Goal: Task Accomplishment & Management: Use online tool/utility

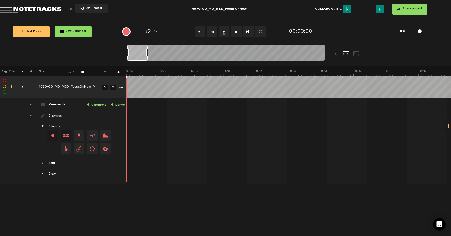
click at [222, 32] on button "1x" at bounding box center [224, 31] width 11 height 11
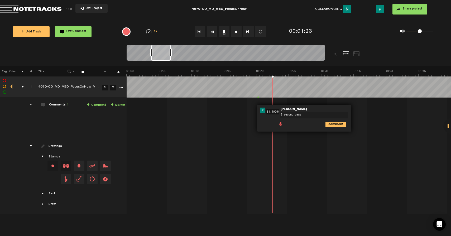
type textarea "3 second pause"
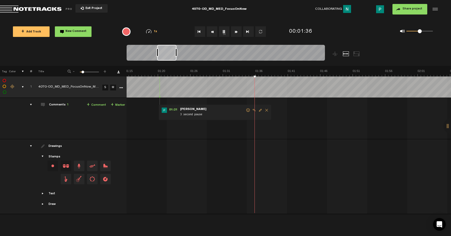
scroll to position [0, 553]
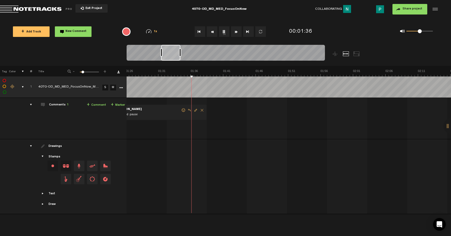
drag, startPoint x: 159, startPoint y: 55, endPoint x: 169, endPoint y: 55, distance: 10.0
click at [169, 55] on div at bounding box center [170, 53] width 19 height 16
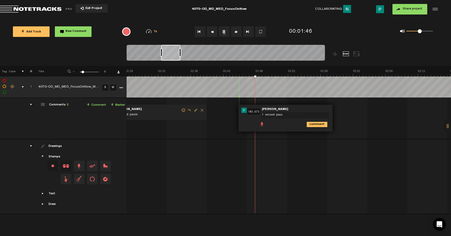
type textarea "1 second pause"
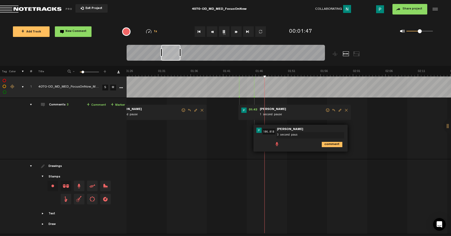
type textarea "3 second pause"
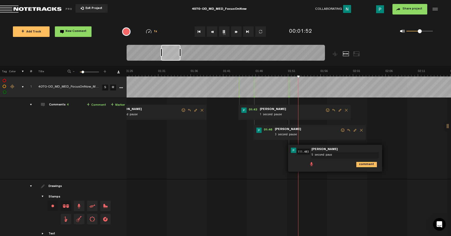
type textarea "5 second pause"
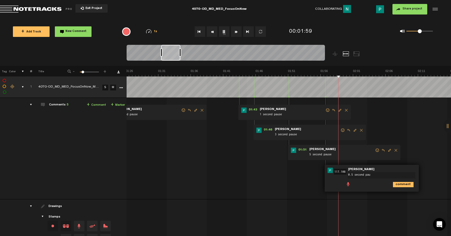
type textarea "0.5 second paus"
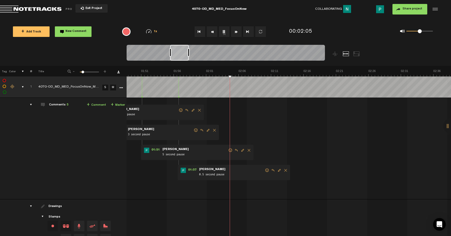
scroll to position [0, 699]
drag, startPoint x: 170, startPoint y: 54, endPoint x: 179, endPoint y: 54, distance: 9.0
click at [179, 54] on div at bounding box center [179, 53] width 19 height 16
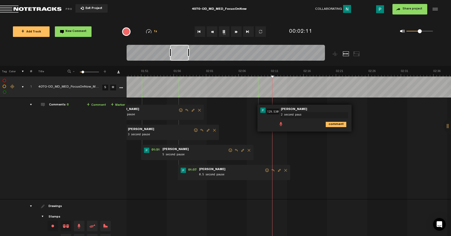
type textarea "2 second pause"
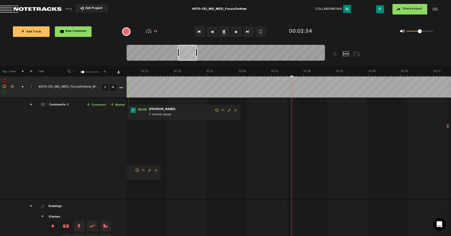
click at [222, 31] on button "1x" at bounding box center [224, 31] width 11 height 11
click at [228, 34] on button "1x" at bounding box center [224, 31] width 11 height 11
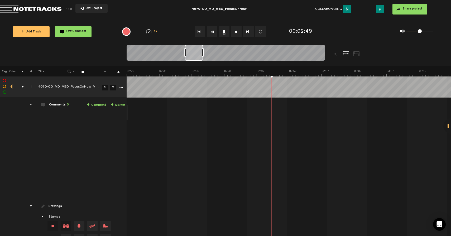
scroll to position [0, 941]
drag, startPoint x: 188, startPoint y: 56, endPoint x: 194, endPoint y: 55, distance: 6.9
click at [194, 55] on div at bounding box center [194, 53] width 18 height 16
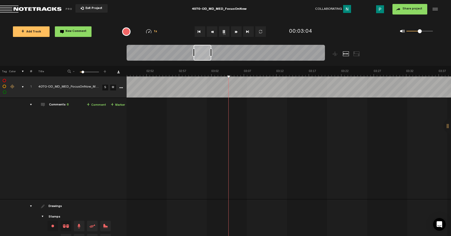
scroll to position [0, 1088]
drag, startPoint x: 195, startPoint y: 53, endPoint x: 204, endPoint y: 52, distance: 9.0
click at [204, 52] on div at bounding box center [203, 53] width 18 height 16
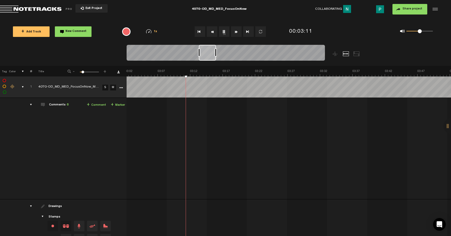
scroll to position [0, 1123]
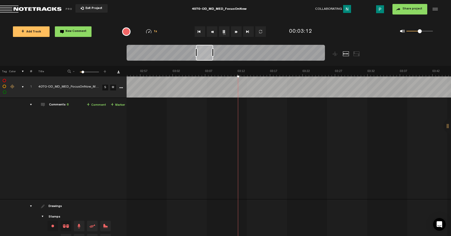
drag, startPoint x: 205, startPoint y: 51, endPoint x: 208, endPoint y: 53, distance: 3.0
click at [208, 54] on div at bounding box center [204, 53] width 17 height 16
click at [208, 52] on div at bounding box center [205, 53] width 17 height 16
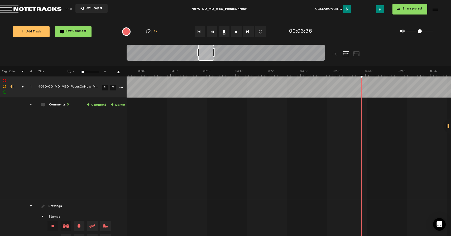
click at [207, 54] on div at bounding box center [206, 53] width 16 height 16
click at [208, 54] on div at bounding box center [208, 53] width 16 height 16
click at [213, 55] on div at bounding box center [209, 53] width 15 height 16
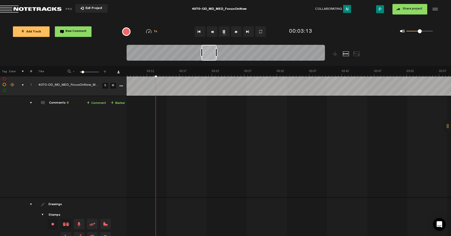
scroll to position [0, 0]
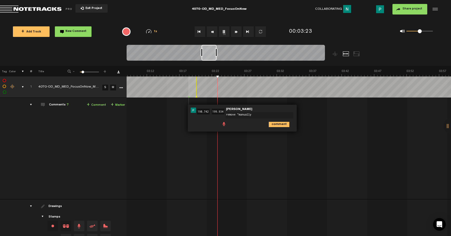
type textarea "remove "manually""
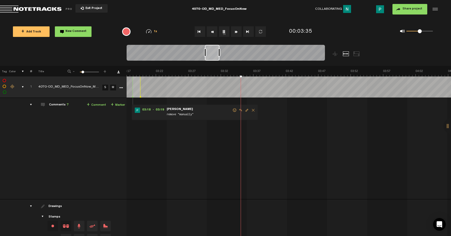
scroll to position [0, 1239]
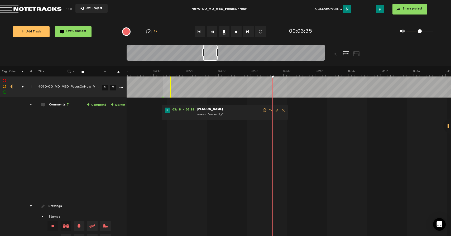
click at [212, 56] on div at bounding box center [210, 53] width 15 height 16
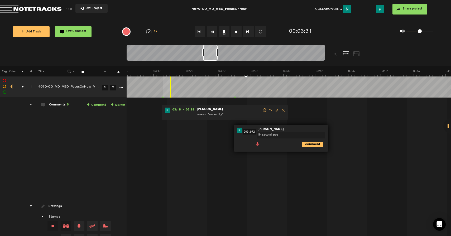
type textarea "10 second paus"
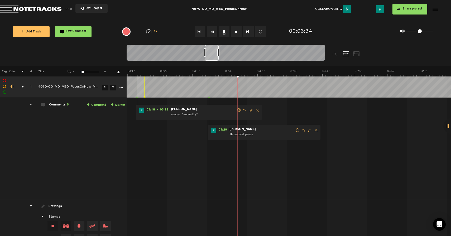
scroll to position [0, 1269]
click at [212, 54] on div at bounding box center [212, 53] width 14 height 16
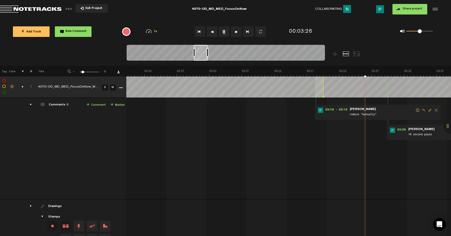
scroll to position [0, 1117]
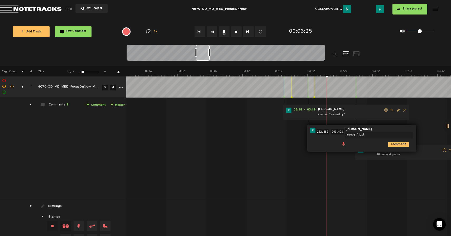
type textarea "remove "just""
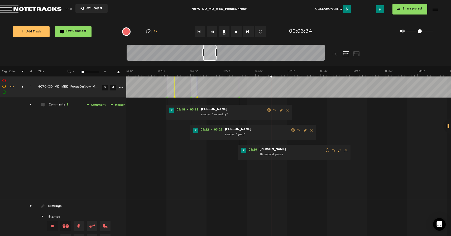
scroll to position [0, 1243]
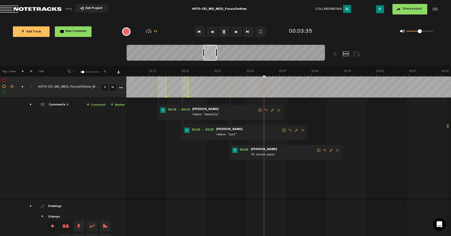
drag, startPoint x: 202, startPoint y: 55, endPoint x: 210, endPoint y: 55, distance: 7.9
click at [210, 55] on div at bounding box center [209, 53] width 13 height 16
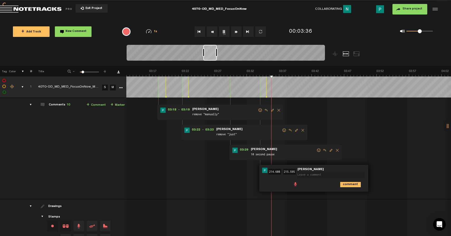
type textarea "f"
type textarea "remove "back""
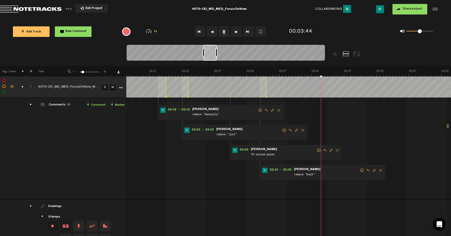
click at [377, 170] on span "Delete comment" at bounding box center [380, 171] width 6 height 4
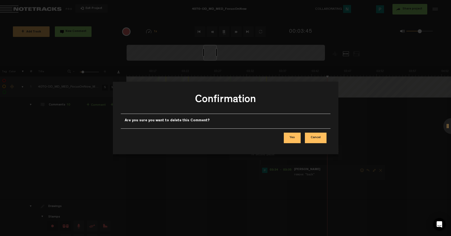
click at [294, 135] on button "Yes" at bounding box center [292, 138] width 17 height 11
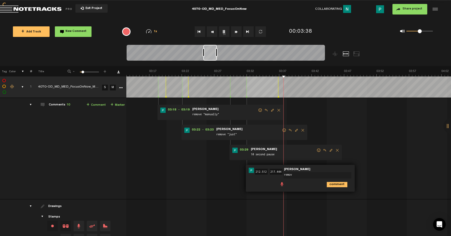
type textarea "remove"
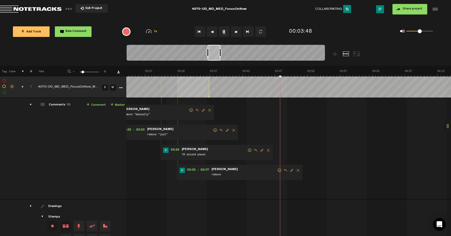
scroll to position [0, 1312]
drag, startPoint x: 212, startPoint y: 57, endPoint x: 216, endPoint y: 56, distance: 4.3
click at [216, 56] on div at bounding box center [214, 53] width 13 height 16
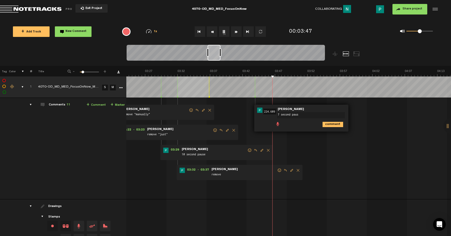
type textarea "7 second pause"
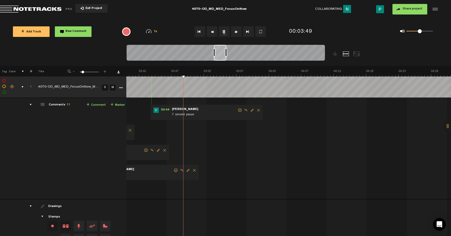
scroll to position [0, 1416]
drag, startPoint x: 217, startPoint y: 57, endPoint x: 224, endPoint y: 56, distance: 6.4
click at [224, 56] on div at bounding box center [220, 53] width 12 height 16
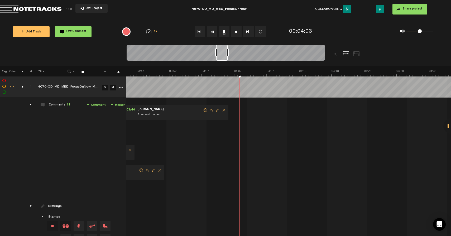
click at [224, 53] on div at bounding box center [222, 53] width 12 height 16
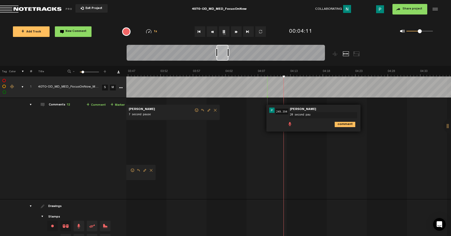
type textarea "20 second paus"
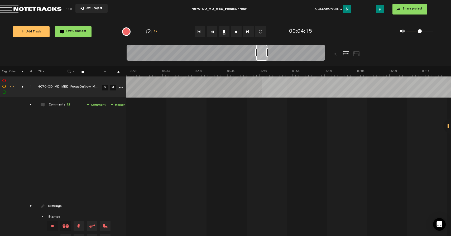
scroll to position [0, 1610]
click at [262, 18] on div "Loading... 100% + Add Track New Comment 1x 0.25x 0.5x 0.75x 1x 1.25x 1.5x 1.75x…" at bounding box center [225, 18] width 451 height 0
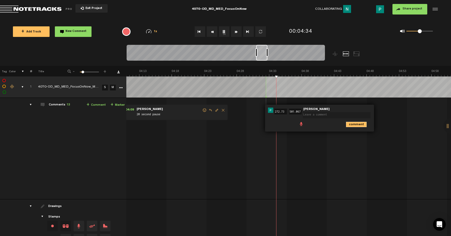
click at [356, 124] on icon "comment" at bounding box center [356, 124] width 21 height 5
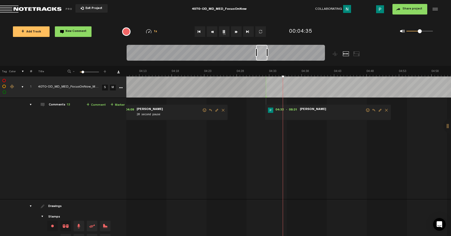
click at [383, 110] on span "Delete comment" at bounding box center [386, 110] width 6 height 4
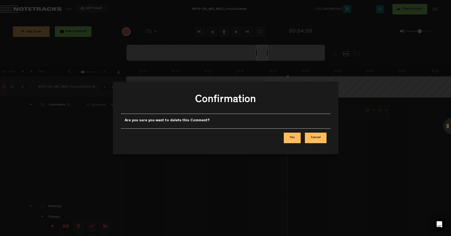
click at [293, 139] on button "Yes" at bounding box center [292, 138] width 17 height 11
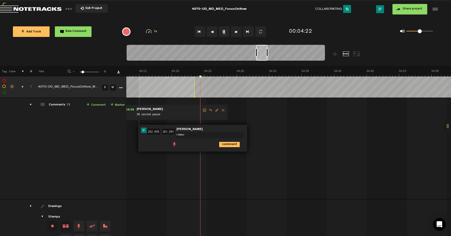
type textarea "remove"
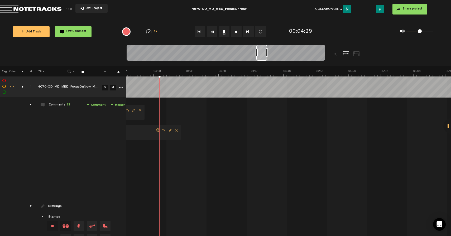
scroll to position [0, 1694]
click at [262, 57] on div at bounding box center [261, 53] width 11 height 16
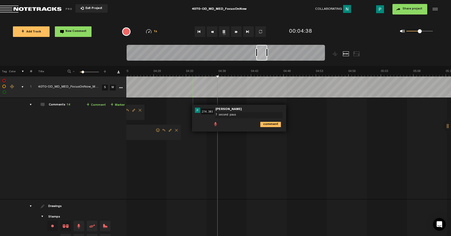
type textarea "7 second pause"
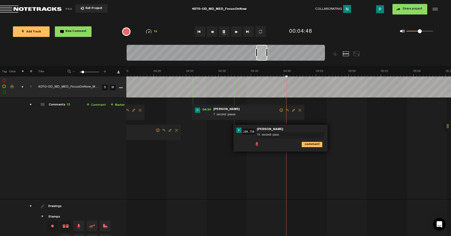
type textarea "15 second pause"
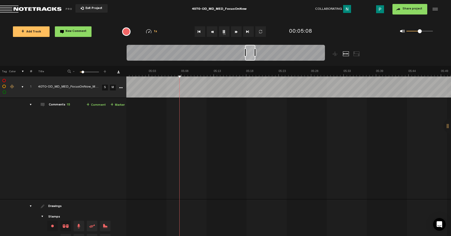
scroll to position [0, 1869]
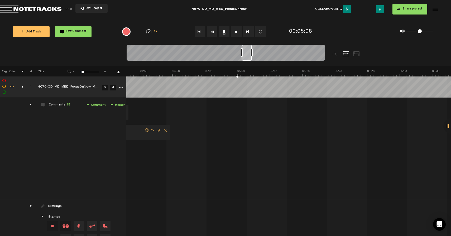
drag, startPoint x: 255, startPoint y: 55, endPoint x: 250, endPoint y: 55, distance: 4.7
click at [250, 55] on div at bounding box center [247, 53] width 10 height 16
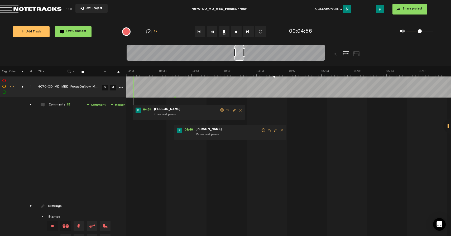
scroll to position [0, 1753]
drag, startPoint x: 246, startPoint y: 55, endPoint x: 239, endPoint y: 55, distance: 7.1
click at [239, 55] on div at bounding box center [239, 53] width 10 height 16
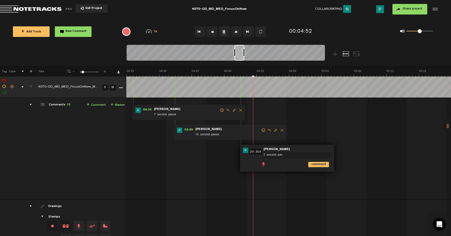
type textarea "3 second paus"
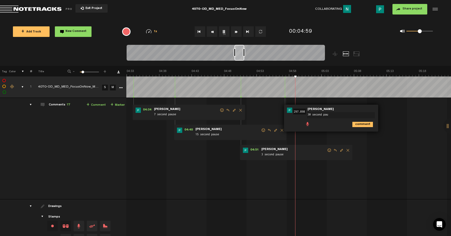
type textarea "30 second paus"
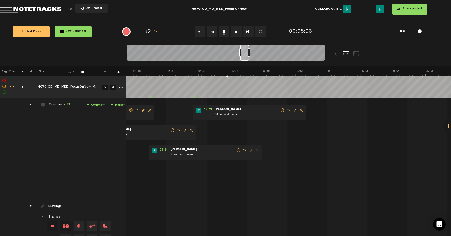
drag, startPoint x: 240, startPoint y: 55, endPoint x: 246, endPoint y: 54, distance: 5.9
click at [246, 54] on div at bounding box center [244, 53] width 9 height 16
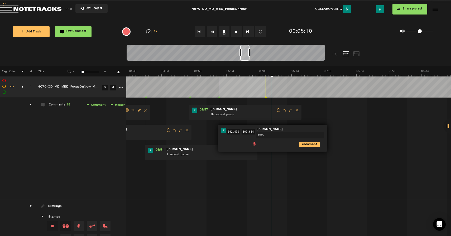
type textarea "remove"
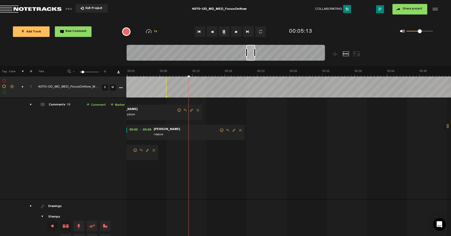
drag, startPoint x: 244, startPoint y: 53, endPoint x: 250, endPoint y: 52, distance: 6.2
click at [250, 52] on div at bounding box center [250, 53] width 9 height 16
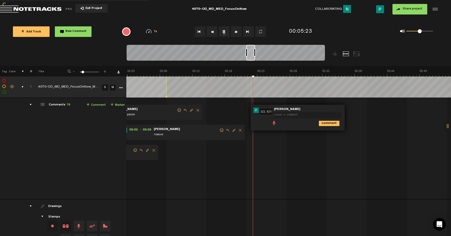
scroll to position [0, 0]
type textarea "5 second pau"
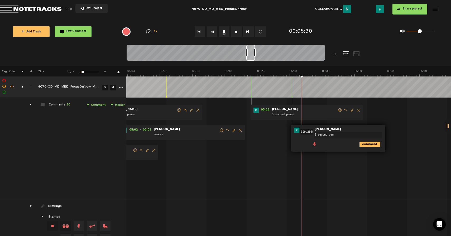
type textarea "3 second paus"
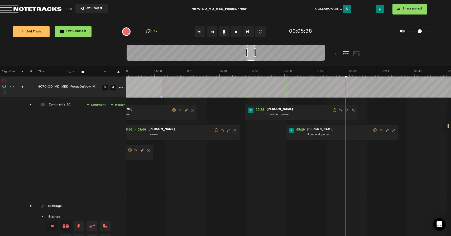
scroll to position [0, 1952]
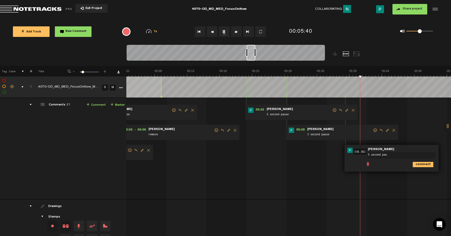
type textarea "5 second paus"
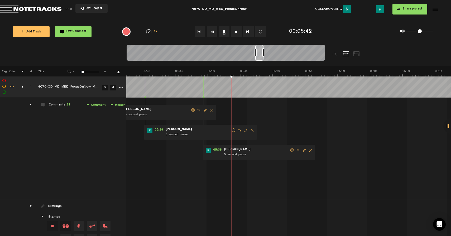
scroll to position [0, 2098]
drag, startPoint x: 251, startPoint y: 55, endPoint x: 260, endPoint y: 54, distance: 8.8
click at [260, 54] on div at bounding box center [260, 53] width 8 height 16
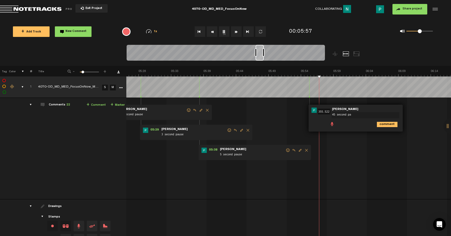
type textarea "45 second pau"
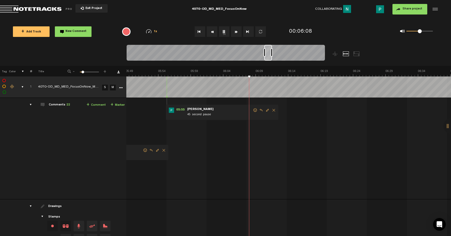
scroll to position [0, 2267]
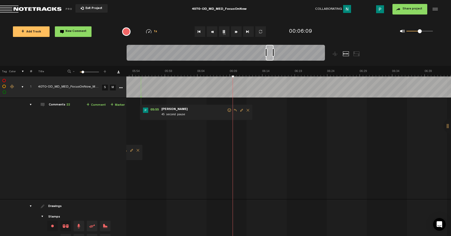
drag, startPoint x: 260, startPoint y: 58, endPoint x: 270, endPoint y: 55, distance: 10.6
click at [270, 55] on div at bounding box center [270, 53] width 8 height 16
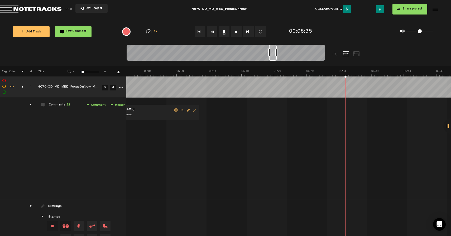
scroll to position [0, 2320]
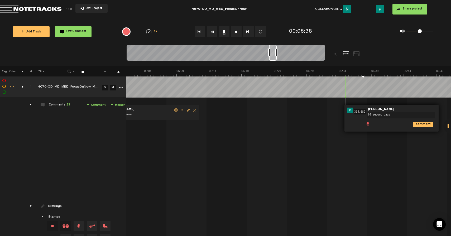
type textarea "60 second pause"
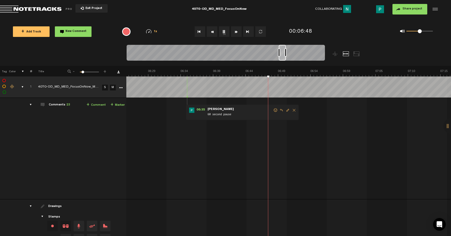
scroll to position [0, 2478]
drag, startPoint x: 274, startPoint y: 57, endPoint x: 284, endPoint y: 55, distance: 9.9
click at [284, 55] on div at bounding box center [282, 53] width 7 height 16
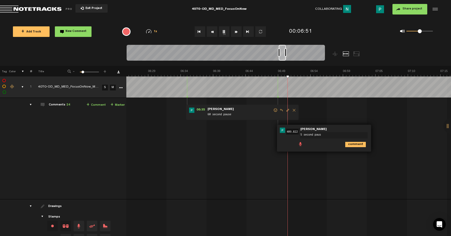
type textarea "5 second pause"
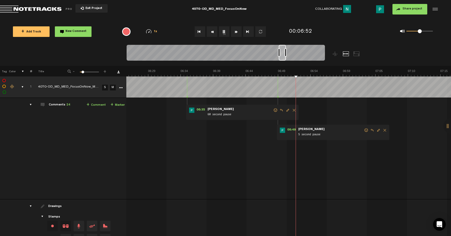
click at [285, 55] on div at bounding box center [286, 52] width 2 height 8
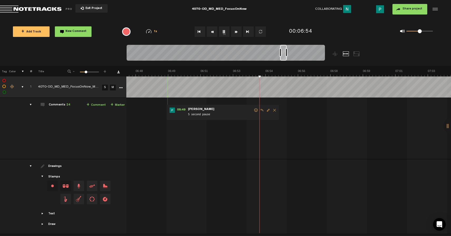
click at [283, 57] on div at bounding box center [283, 53] width 7 height 16
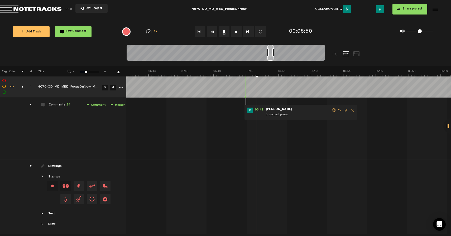
drag, startPoint x: 284, startPoint y: 57, endPoint x: 271, endPoint y: 56, distance: 12.7
click at [271, 56] on div at bounding box center [270, 53] width 6 height 16
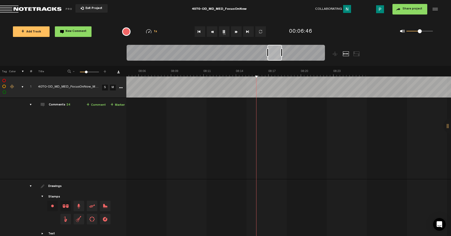
scroll to position [0, 2738]
click at [283, 51] on div at bounding box center [282, 52] width 2 height 8
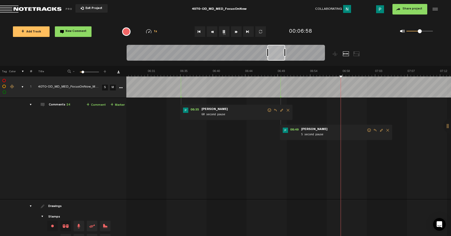
click at [385, 130] on span "Delete comment" at bounding box center [388, 130] width 6 height 4
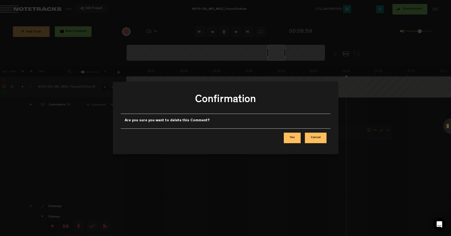
click at [289, 139] on button "Yes" at bounding box center [292, 138] width 17 height 11
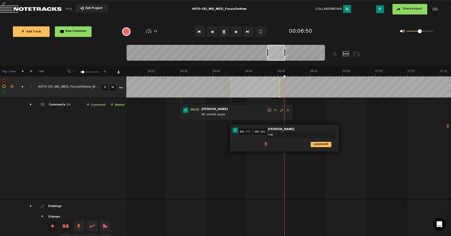
type textarea "remo"
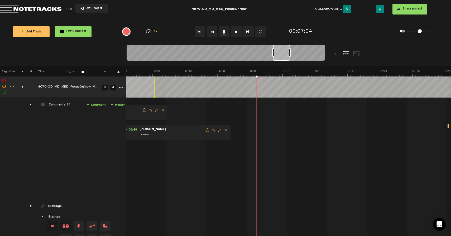
scroll to position [0, 2863]
drag, startPoint x: 275, startPoint y: 55, endPoint x: 281, endPoint y: 54, distance: 5.6
click at [281, 54] on div at bounding box center [281, 53] width 17 height 16
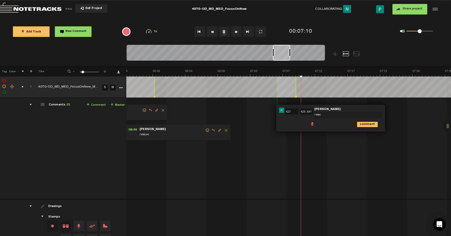
type textarea "remov"
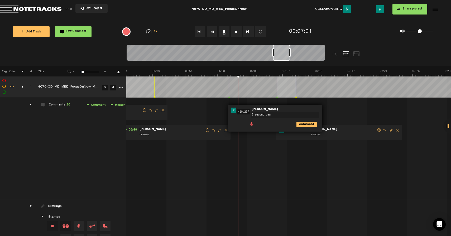
type textarea "5 second paus"
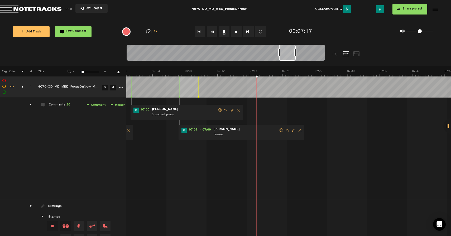
scroll to position [0, 2961]
drag, startPoint x: 285, startPoint y: 55, endPoint x: 291, endPoint y: 55, distance: 6.4
click at [291, 55] on div at bounding box center [287, 53] width 17 height 16
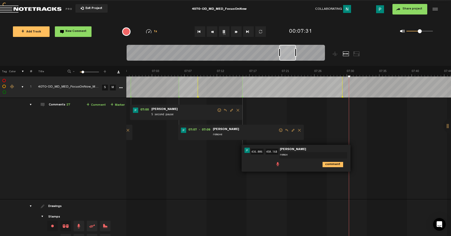
type textarea "remove"
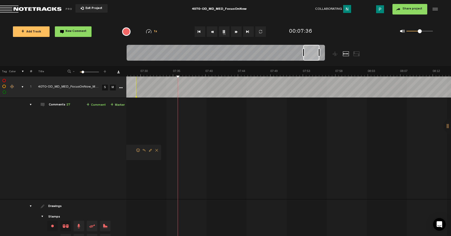
scroll to position [0, 3168]
drag, startPoint x: 289, startPoint y: 56, endPoint x: 313, endPoint y: 48, distance: 25.3
click at [313, 48] on div at bounding box center [311, 53] width 16 height 16
drag, startPoint x: 314, startPoint y: 55, endPoint x: 320, endPoint y: 55, distance: 5.6
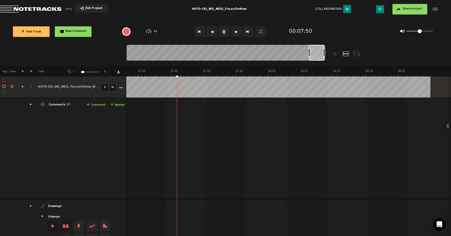
click at [320, 55] on div at bounding box center [317, 53] width 16 height 16
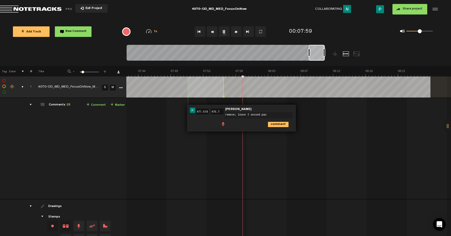
type textarea "remove; leave 3 second paus"
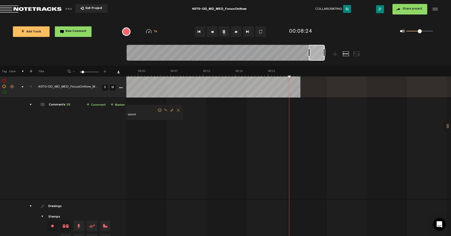
scroll to position [0, 3397]
click at [224, 33] on button "1x" at bounding box center [224, 31] width 11 height 11
click at [223, 31] on button "1x" at bounding box center [224, 31] width 11 height 11
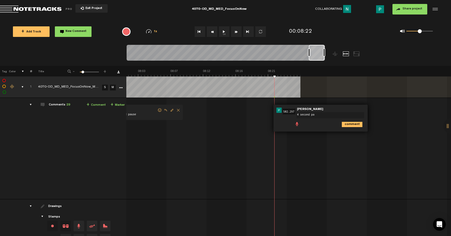
type textarea "4 second pau"
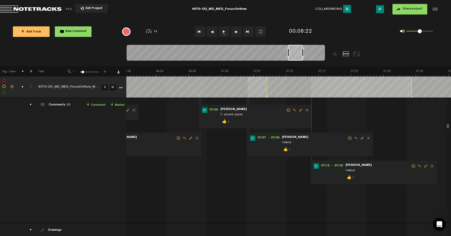
scroll to position [0, 2916]
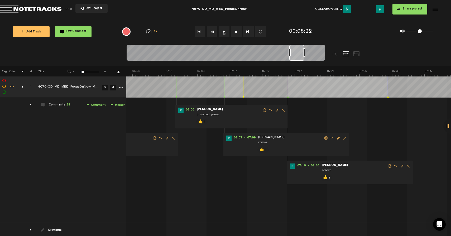
drag, startPoint x: 318, startPoint y: 55, endPoint x: 298, endPoint y: 55, distance: 19.5
click at [298, 55] on div at bounding box center [296, 53] width 15 height 16
click at [225, 29] on button "1x" at bounding box center [224, 31] width 11 height 11
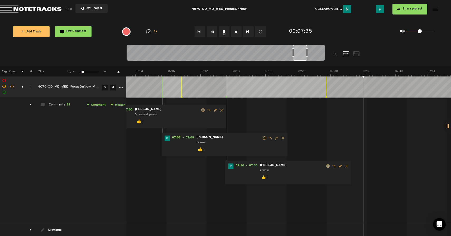
scroll to position [0, 2940]
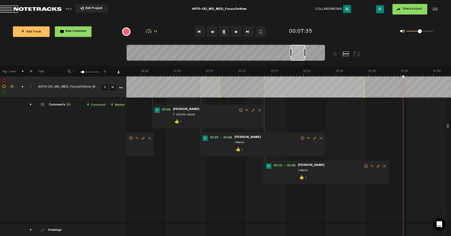
click at [298, 57] on div at bounding box center [298, 53] width 15 height 16
click at [227, 32] on button "1x" at bounding box center [224, 31] width 11 height 11
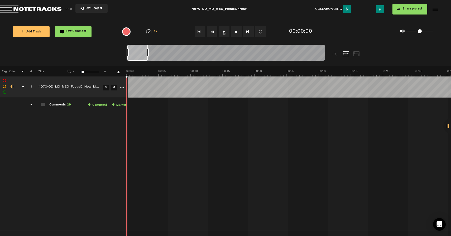
click at [169, 116] on div "01:21 - • [PERSON_NAME]: "3 second pause" [PERSON_NAME] 3 second pause 👍 1 01:4…" at bounding box center [289, 166] width 323 height 129
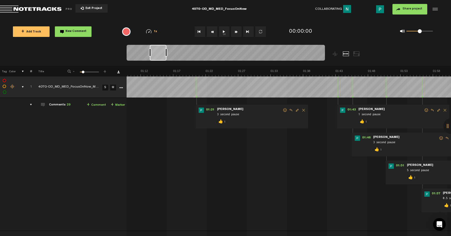
scroll to position [0, 440]
drag, startPoint x: 136, startPoint y: 51, endPoint x: 159, endPoint y: 50, distance: 22.4
click at [159, 50] on div at bounding box center [158, 53] width 17 height 16
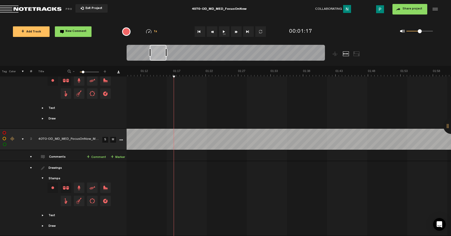
click at [105, 137] on link "S" at bounding box center [105, 140] width 6 height 6
click at [225, 31] on button "1x" at bounding box center [224, 31] width 11 height 11
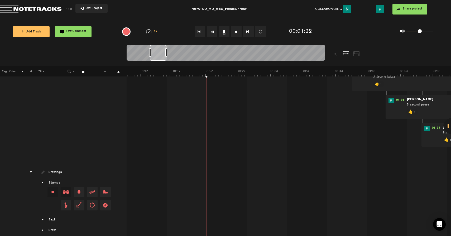
scroll to position [0, 0]
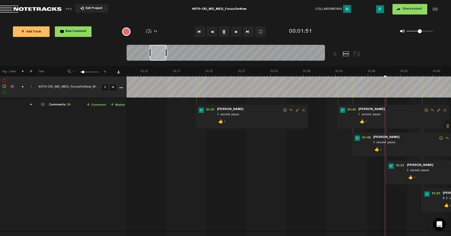
click at [224, 30] on button "1x" at bounding box center [224, 31] width 11 height 11
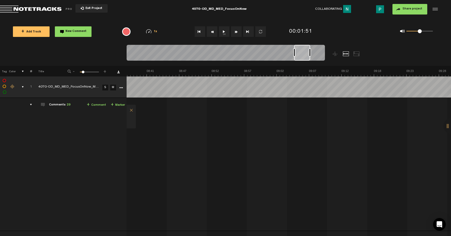
scroll to position [0, 3399]
drag, startPoint x: 158, startPoint y: 54, endPoint x: 309, endPoint y: 55, distance: 150.6
click at [309, 55] on div at bounding box center [302, 53] width 16 height 16
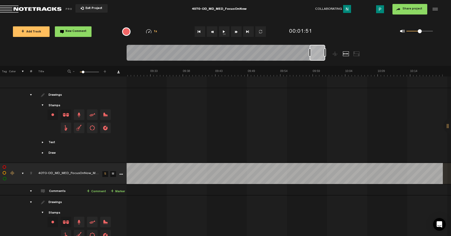
scroll to position [0, 3585]
drag, startPoint x: 309, startPoint y: 54, endPoint x: 326, endPoint y: 53, distance: 17.7
click at [326, 53] on div at bounding box center [251, 55] width 248 height 21
click at [119, 172] on link "More" at bounding box center [120, 173] width 5 height 5
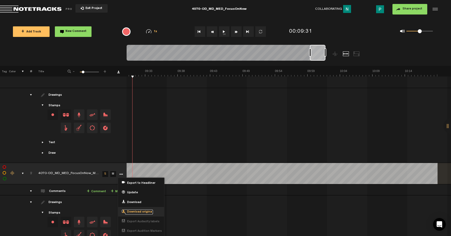
click at [140, 210] on span "Download original" at bounding box center [139, 212] width 28 height 4
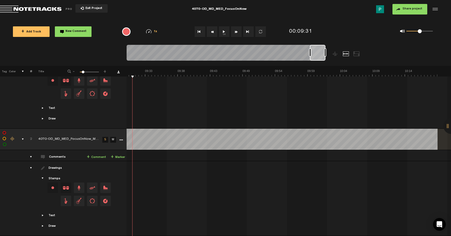
scroll to position [180, 0]
click at [121, 138] on icon "More" at bounding box center [121, 140] width 4 height 4
click at [138, 176] on span "Download original" at bounding box center [139, 178] width 28 height 4
